Goal: Complete application form

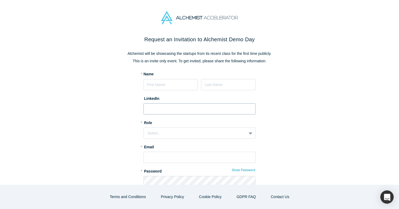
type input "Olumide"
click at [214, 87] on input at bounding box center [228, 84] width 54 height 11
type input "[PERSON_NAME]"
click at [223, 112] on input at bounding box center [200, 109] width 112 height 11
paste input "[URL][DOMAIN_NAME][PERSON_NAME]"
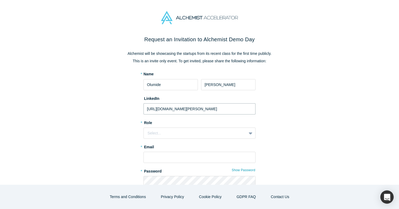
scroll to position [0, 15]
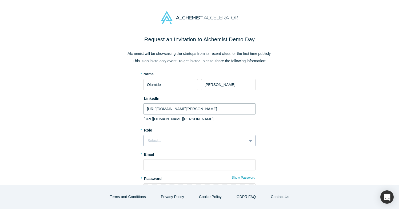
type input "[URL][DOMAIN_NAME][PERSON_NAME]"
click at [219, 144] on div "Select..." at bounding box center [195, 141] width 95 height 6
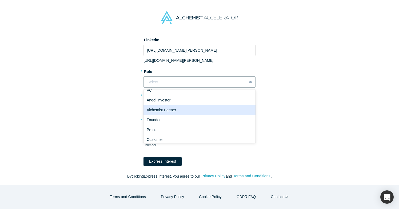
scroll to position [7, 0]
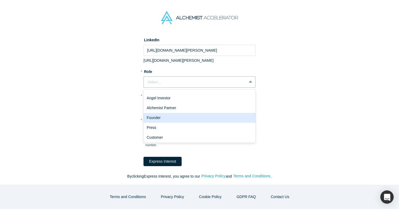
click at [215, 120] on div "Founder" at bounding box center [200, 118] width 112 height 10
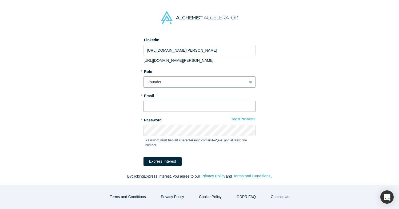
click at [203, 105] on input "text" at bounding box center [200, 106] width 112 height 11
type input "[EMAIL_ADDRESS][DOMAIN_NAME]"
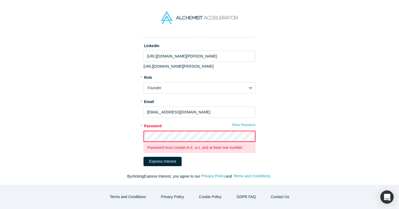
scroll to position [64, 0]
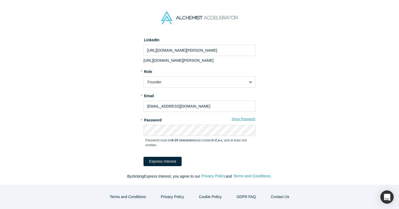
click at [243, 120] on button "Show Password" at bounding box center [244, 119] width 24 height 7
click at [166, 163] on button "Express Interest" at bounding box center [163, 161] width 38 height 9
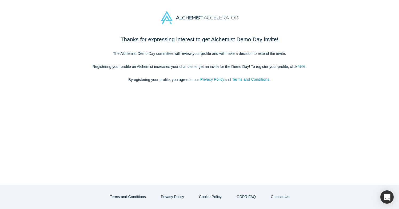
click at [303, 67] on link "here" at bounding box center [302, 67] width 8 height 6
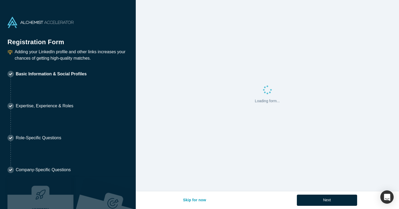
select select "US"
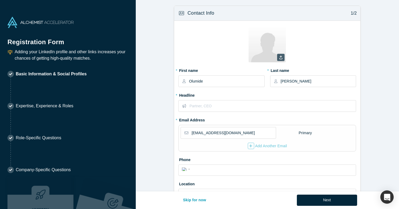
click at [280, 59] on label at bounding box center [280, 57] width 7 height 7
click at [0, 0] on input "file" at bounding box center [0, 0] width 0 height 0
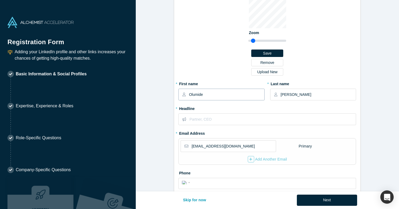
scroll to position [40, 0]
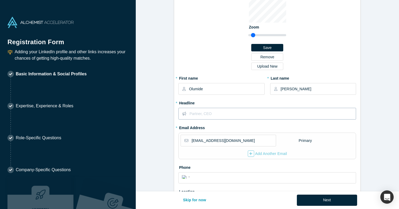
click at [216, 116] on input "text" at bounding box center [272, 113] width 166 height 11
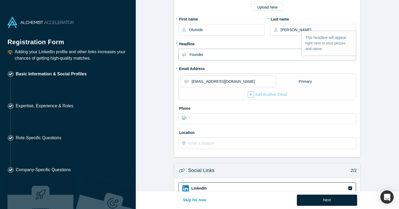
scroll to position [112, 0]
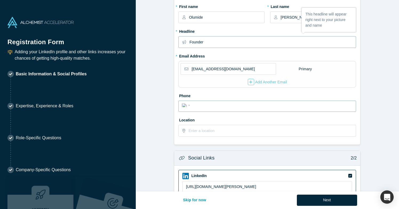
type input "Founder"
click at [232, 107] on input "tel" at bounding box center [272, 106] width 161 height 8
type input "[PHONE_NUMBER]"
select select "GB"
click at [235, 128] on input "text" at bounding box center [272, 130] width 167 height 11
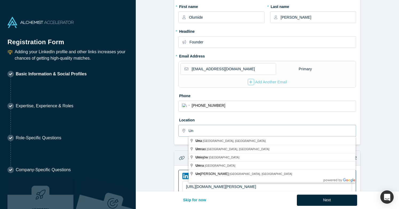
type input "U"
type input "C"
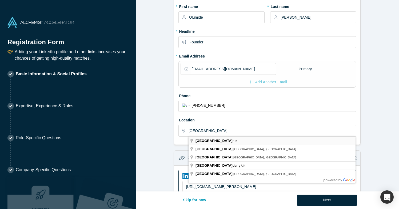
type input "[GEOGRAPHIC_DATA], [GEOGRAPHIC_DATA]"
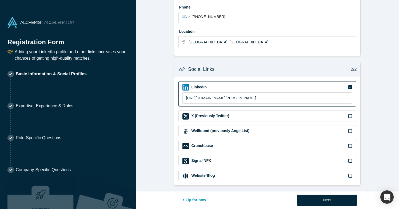
scroll to position [202, 0]
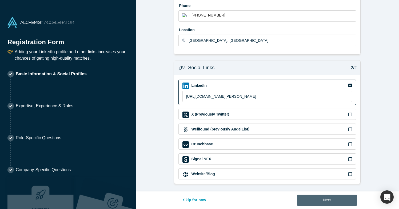
click at [329, 200] on button "Next" at bounding box center [327, 200] width 61 height 11
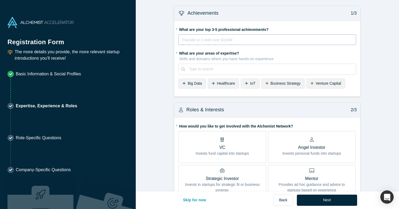
scroll to position [1, 0]
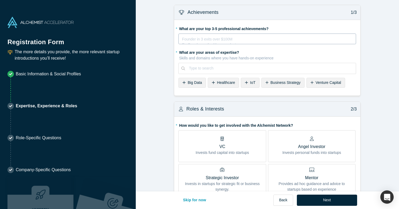
click at [264, 42] on div "Founder in 3 exits over $100M Ex-Googler on the Maps product Ultramarathoner fo…" at bounding box center [268, 39] width 178 height 11
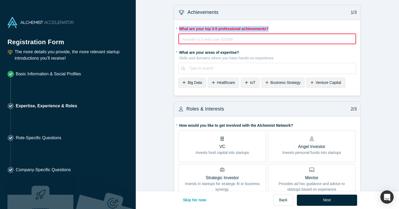
drag, startPoint x: 269, startPoint y: 30, endPoint x: 178, endPoint y: 28, distance: 90.8
click at [178, 28] on div "* What are your top 3-5 professional achievements? Founder in 3 exits over $100…" at bounding box center [267, 58] width 186 height 76
copy label "What are your top 3-5 professional achievements?"
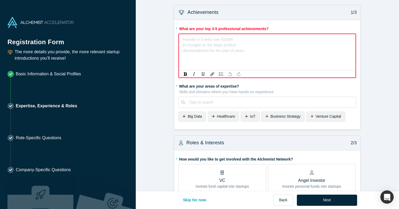
click at [221, 38] on div "rdw-editor" at bounding box center [268, 39] width 170 height 6
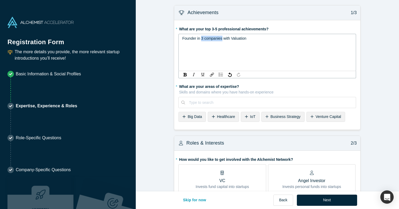
drag, startPoint x: 223, startPoint y: 40, endPoint x: 201, endPoint y: 38, distance: 22.0
click at [201, 38] on span "Founder in 3 companies with Valuation" at bounding box center [214, 38] width 64 height 4
click at [274, 37] on div "Founder in Financial Service Compay with Valuation" at bounding box center [267, 39] width 171 height 6
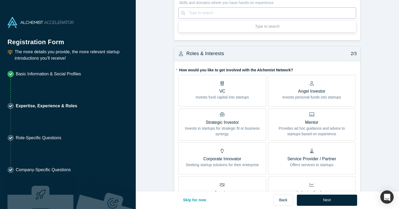
click at [226, 17] on div "Type to search" at bounding box center [270, 13] width 171 height 9
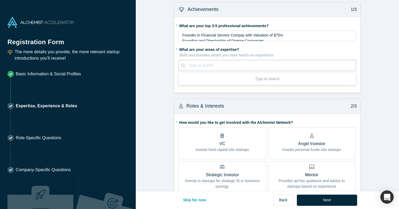
scroll to position [2, 0]
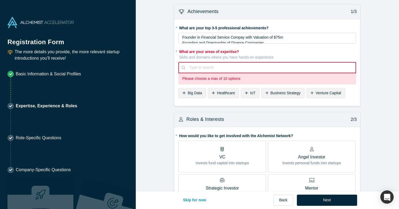
paste input "Entrepreneurship and Business Leadership"
type input "Entrepreneurship and Business Leadership"
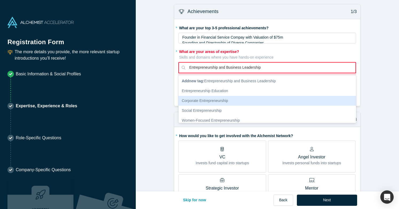
click at [231, 103] on div "Corporate Entrepreneurship" at bounding box center [268, 101] width 178 height 10
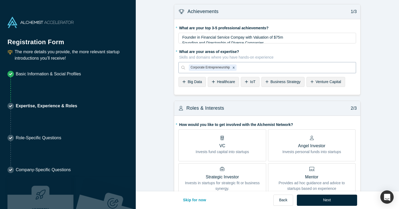
paste input "Entrepreneurship and Business Leadership"
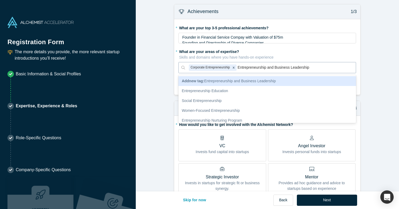
drag, startPoint x: 274, startPoint y: 68, endPoint x: 237, endPoint y: 69, distance: 37.1
click at [237, 69] on div "Corporate Entrepreneurship Entrepreneurship and Business Leadership" at bounding box center [270, 67] width 171 height 9
type input "Business Leadership"
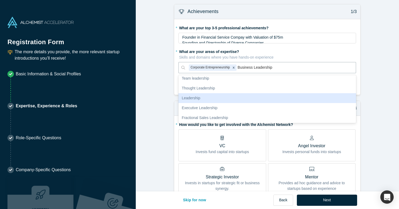
scroll to position [38, 0]
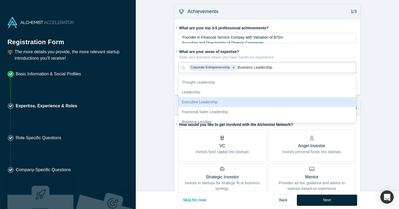
click at [255, 107] on div "Executive Leadership" at bounding box center [268, 102] width 178 height 10
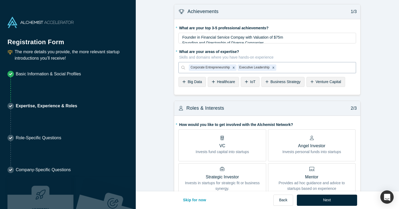
click at [297, 67] on div at bounding box center [315, 67] width 75 height 7
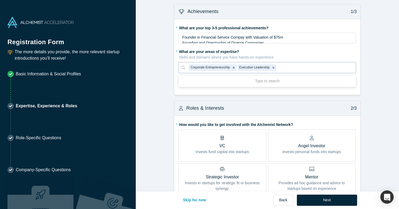
paste input "Financial Technology (Fintech) Expertise"
type input "Financial Technology (Fintech) Expertise"
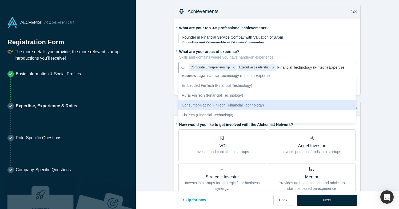
scroll to position [10, 0]
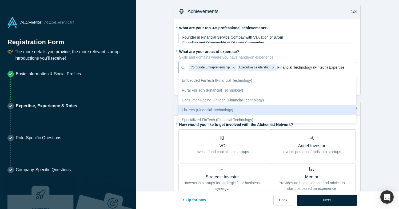
click at [265, 109] on div "FinTech (Financial Technology)" at bounding box center [268, 110] width 178 height 10
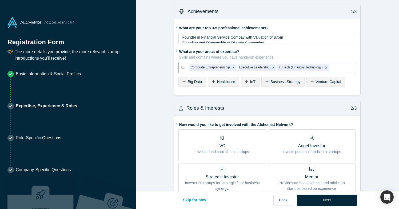
paste input "Strategic and Executive Management"
type input "Strategic and Executive Management"
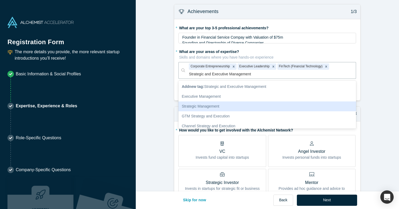
click at [241, 105] on div "Strategic Management" at bounding box center [268, 107] width 178 height 10
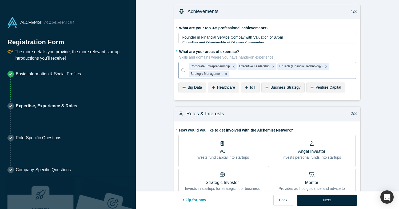
paste input "Strategic and Executive Management"
type input "Strategic and Executive Management"
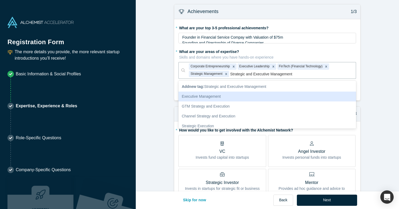
click at [235, 96] on div "Executive Management" at bounding box center [268, 97] width 178 height 10
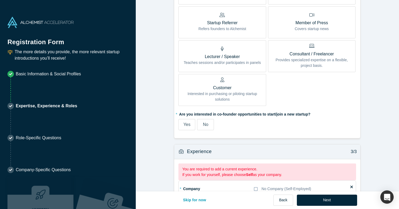
scroll to position [266, 0]
click at [191, 122] on label "Yes" at bounding box center [187, 124] width 17 height 11
click at [0, 0] on input "Yes" at bounding box center [0, 0] width 0 height 0
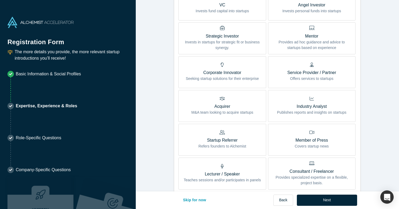
scroll to position [162, 0]
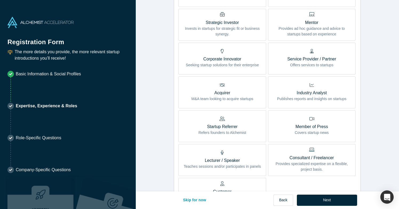
click at [302, 63] on p "Offers services to startups" at bounding box center [311, 65] width 49 height 6
click at [0, 0] on input "Service Provider / Partner Offers services to startups" at bounding box center [0, 0] width 0 height 0
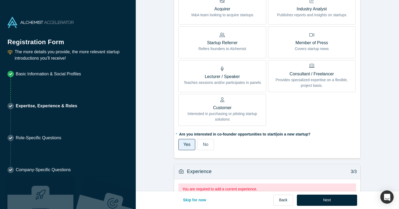
scroll to position [324, 0]
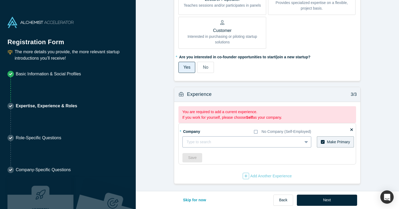
click at [279, 143] on div at bounding box center [243, 142] width 112 height 7
type input "e"
type input "EazzyTranzact Holdings LLC"
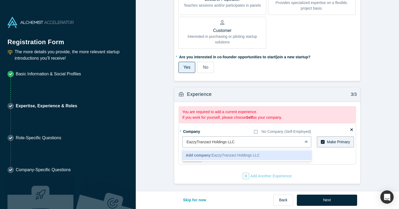
click at [236, 157] on span "Add company: EazzyTranzact Holdings LLC" at bounding box center [223, 155] width 74 height 4
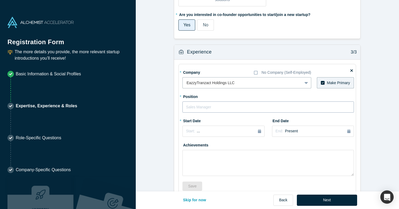
scroll to position [376, 0]
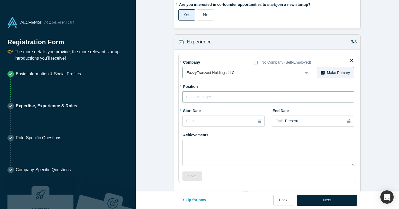
click at [220, 93] on input "text" at bounding box center [269, 97] width 172 height 11
type input "Founder"
click at [258, 122] on icon "button" at bounding box center [259, 122] width 3 height 4
click at [212, 137] on div "2025" at bounding box center [212, 136] width 58 height 11
click at [189, 137] on div "2025" at bounding box center [212, 136] width 58 height 11
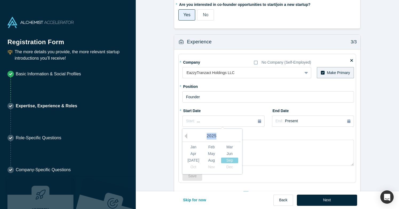
click at [189, 137] on div "2025" at bounding box center [212, 136] width 58 height 11
click at [186, 138] on button "Previous Year" at bounding box center [184, 136] width 5 height 5
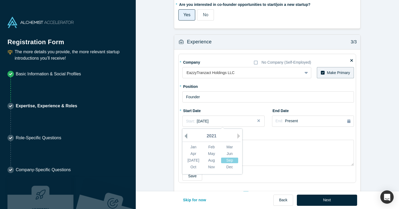
click at [186, 138] on button "Previous Year" at bounding box center [184, 136] width 5 height 5
click at [196, 148] on div "Jan" at bounding box center [193, 148] width 17 height 6
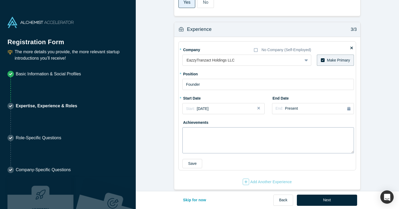
scroll to position [395, 0]
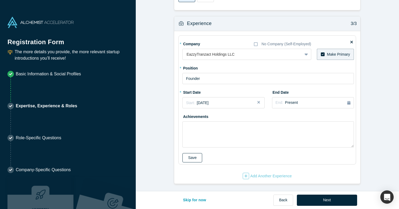
click at [192, 161] on button "Save" at bounding box center [193, 157] width 20 height 9
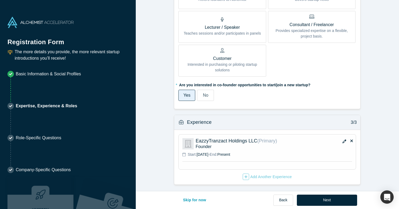
scroll to position [297, 0]
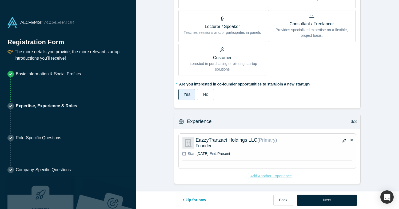
click at [263, 177] on div "Add Another Experience" at bounding box center [267, 176] width 49 height 6
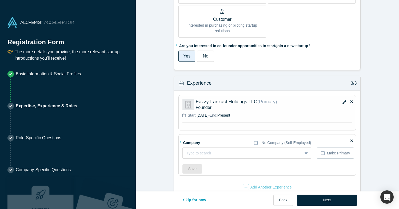
scroll to position [346, 0]
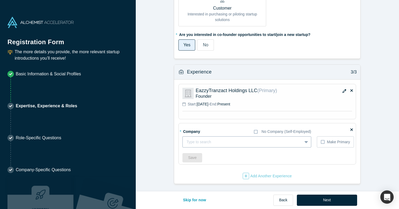
click at [228, 141] on div at bounding box center [243, 142] width 112 height 7
type input "Compugeen America LLC"
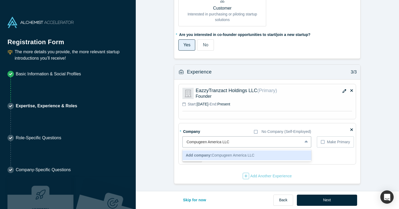
click at [279, 154] on div "Add company: Compugeen America LLC" at bounding box center [247, 156] width 129 height 10
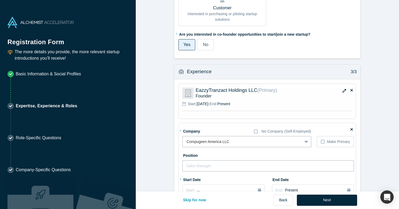
click at [236, 164] on input "text" at bounding box center [269, 166] width 172 height 11
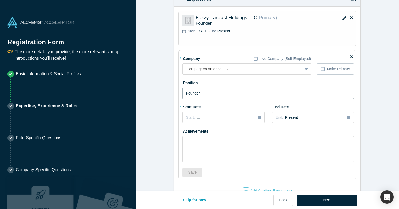
scroll to position [434, 0]
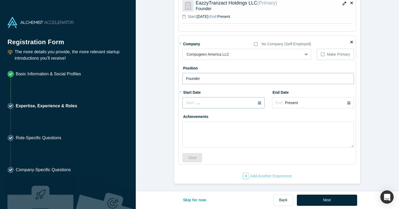
type input "Founder"
click at [258, 103] on icon "button" at bounding box center [259, 103] width 3 height 4
click at [212, 117] on div "2025" at bounding box center [212, 118] width 58 height 11
click at [185, 117] on button "Previous Year" at bounding box center [184, 117] width 5 height 5
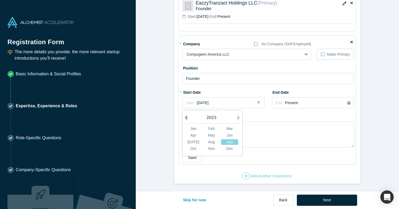
click at [185, 117] on button "Previous Year" at bounding box center [184, 117] width 5 height 5
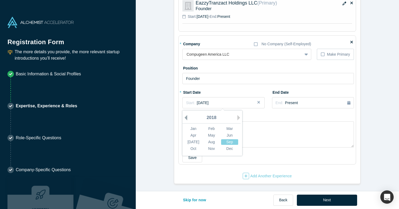
click at [185, 117] on button "Previous Year" at bounding box center [184, 117] width 5 height 5
click at [240, 117] on button "Next Year" at bounding box center [240, 117] width 5 height 5
click at [211, 143] on div "Aug" at bounding box center [211, 143] width 17 height 6
click at [188, 160] on button "Save" at bounding box center [193, 157] width 20 height 9
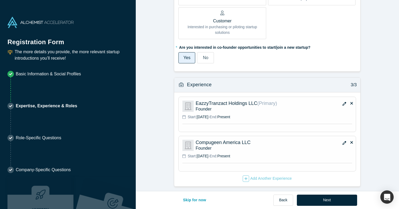
scroll to position [335, 0]
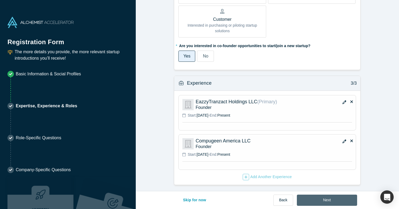
click at [321, 201] on button "Next" at bounding box center [327, 200] width 61 height 11
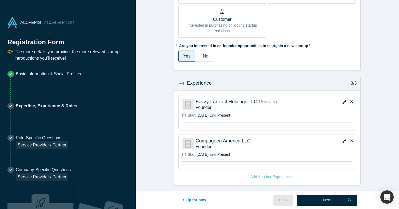
scroll to position [0, 0]
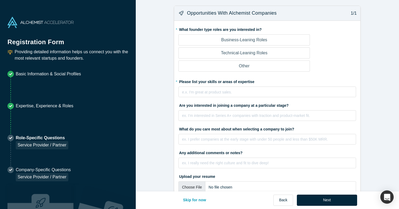
click at [276, 53] on label "Technical-Leaning Roles" at bounding box center [244, 53] width 131 height 11
click at [0, 0] on input "Technical-Leaning Roles" at bounding box center [0, 0] width 0 height 0
